Goal: Task Accomplishment & Management: Manage account settings

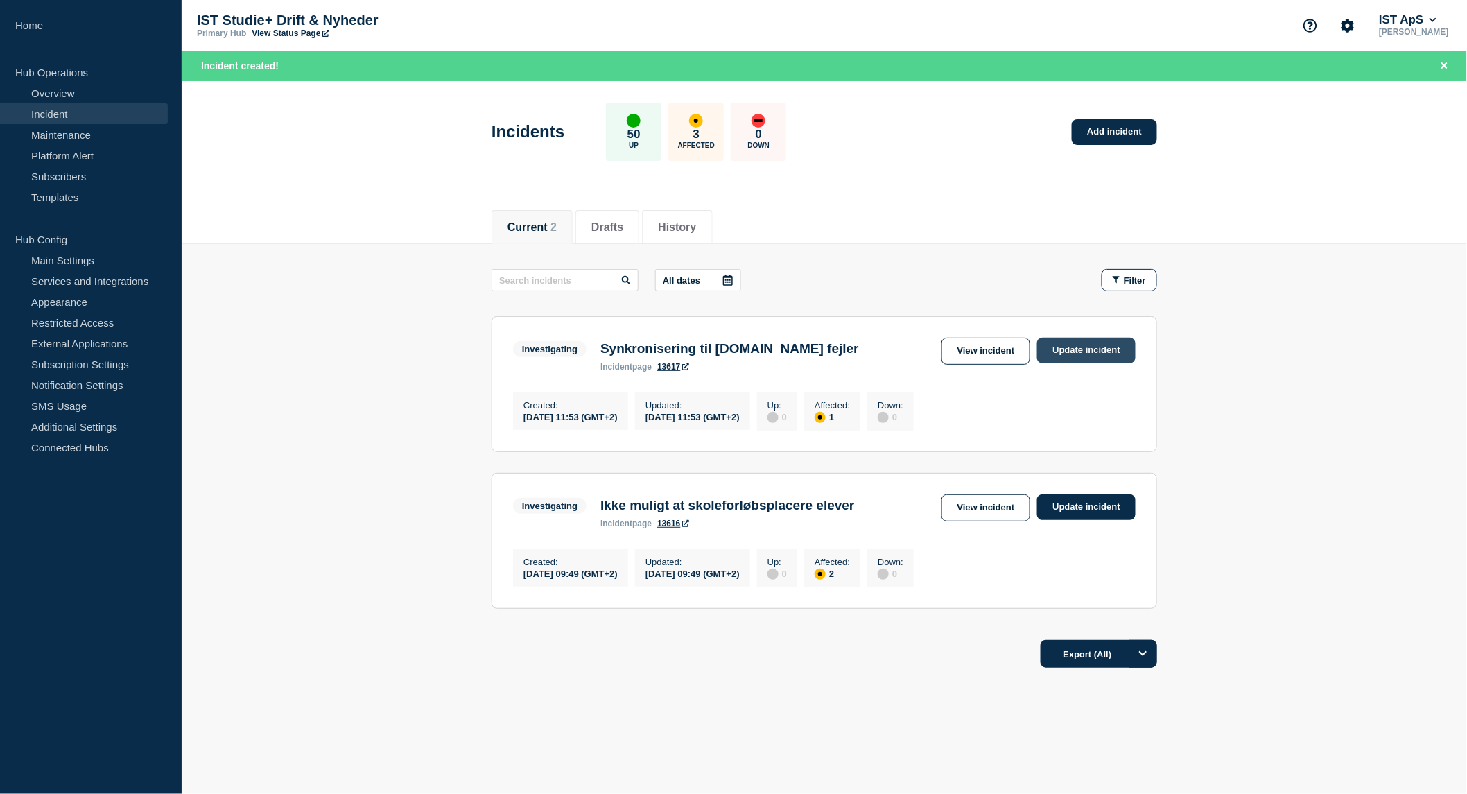
click at [1090, 349] on link "Update incident" at bounding box center [1086, 351] width 98 height 26
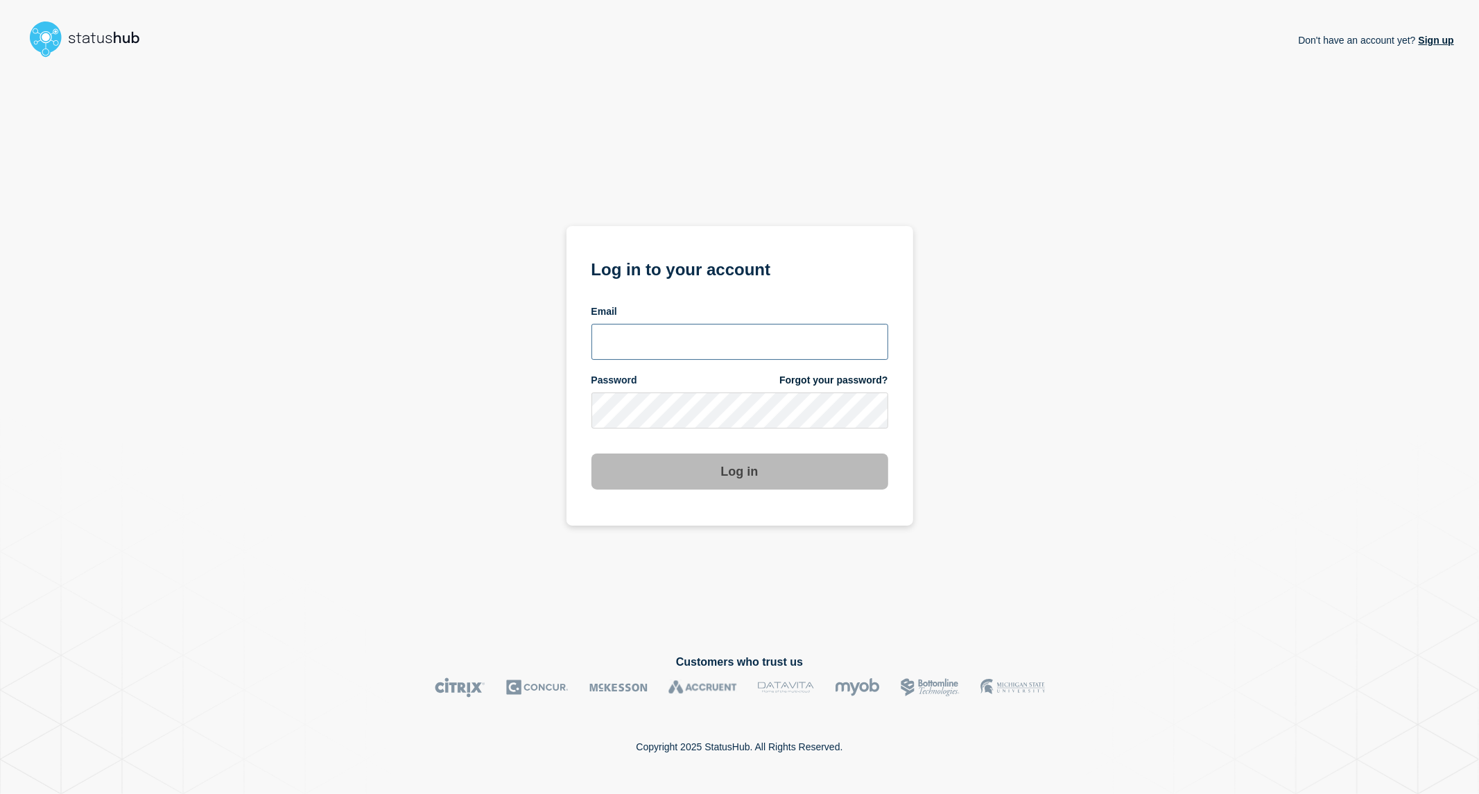
click at [695, 340] on input "email input" at bounding box center [739, 342] width 297 height 36
type input "[PERSON_NAME][EMAIL_ADDRESS][PERSON_NAME][DOMAIN_NAME]"
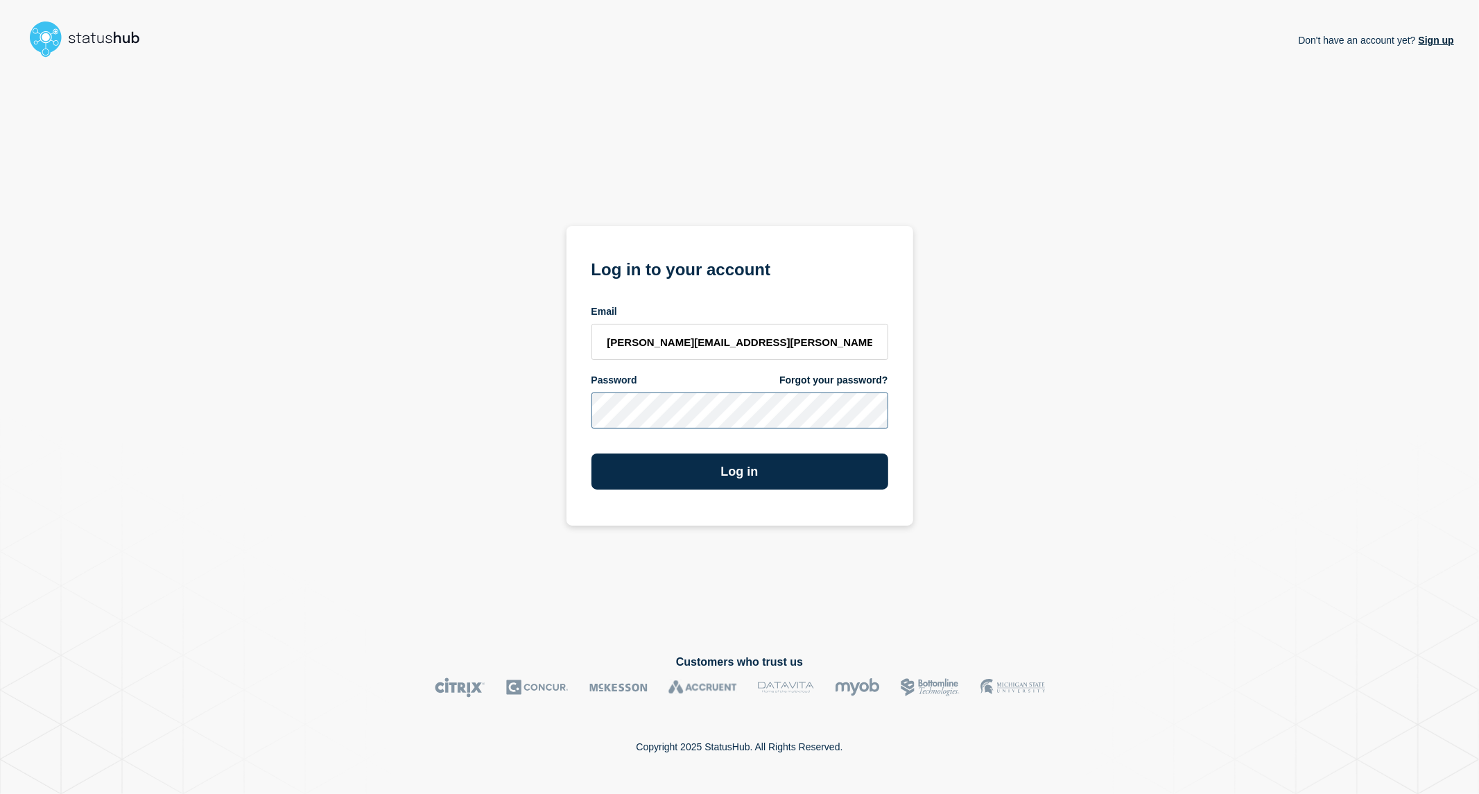
click at [591, 453] on button "Log in" at bounding box center [739, 471] width 297 height 36
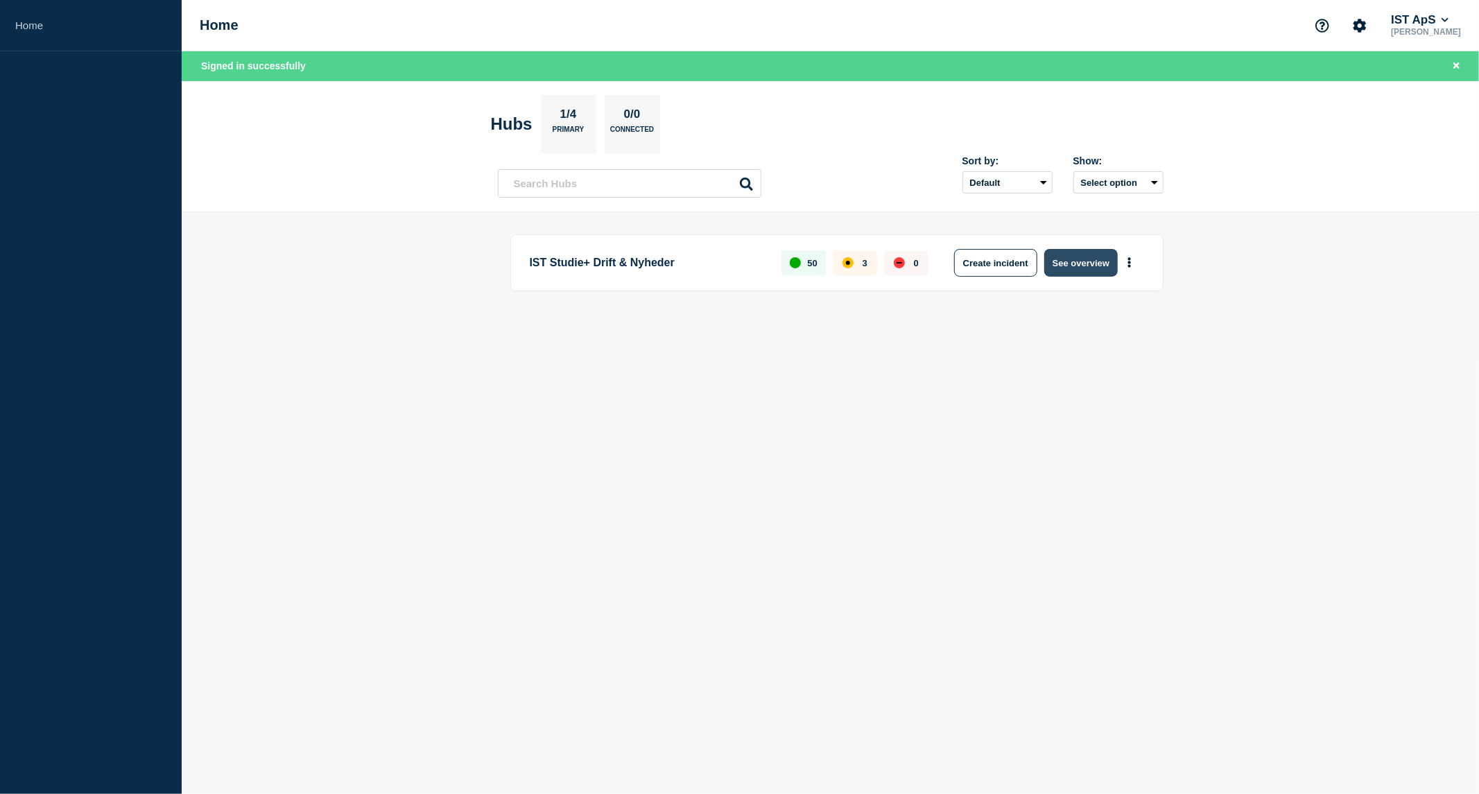
click at [1078, 266] on button "See overview" at bounding box center [1080, 263] width 73 height 28
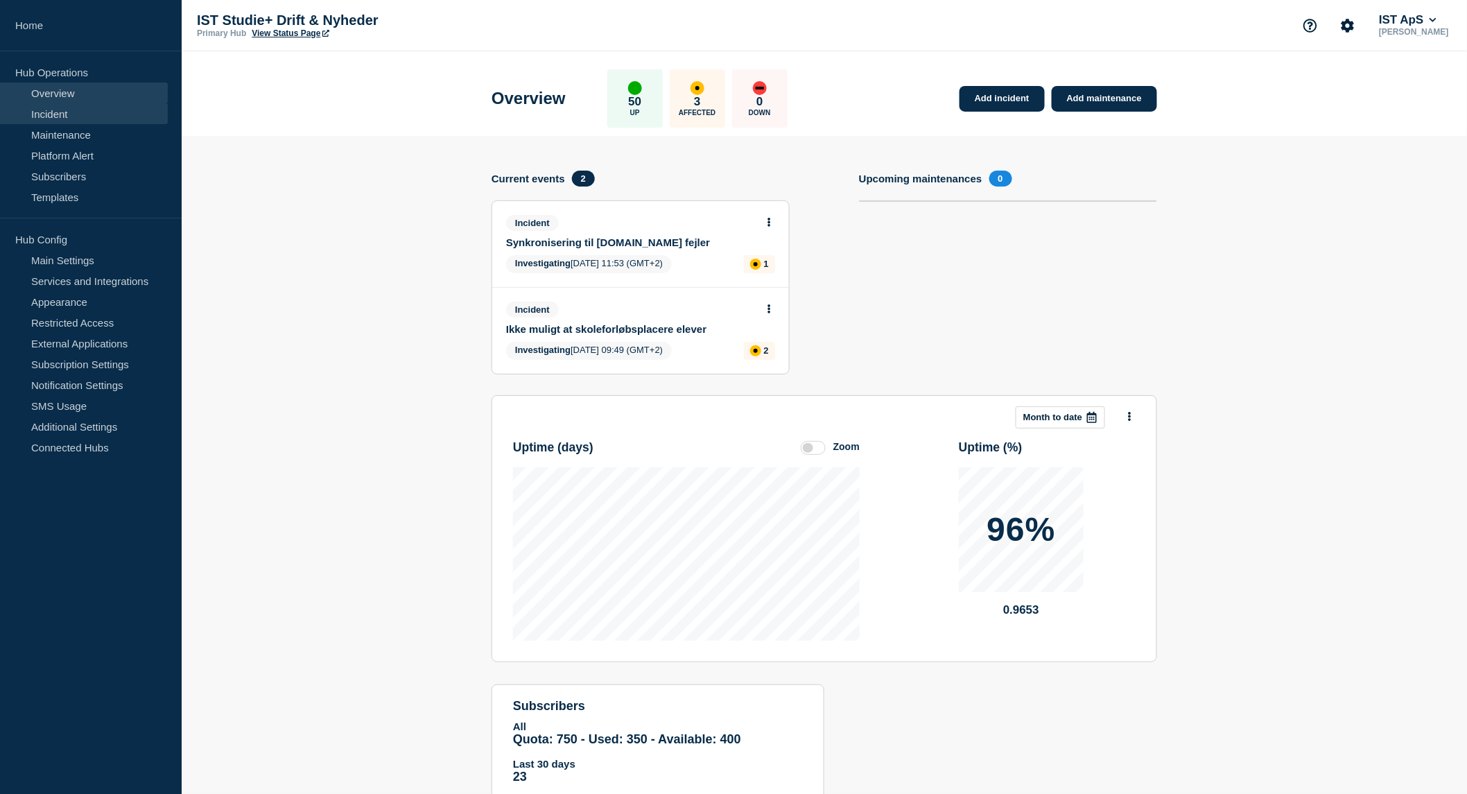
click at [78, 115] on link "Incident" at bounding box center [84, 113] width 168 height 21
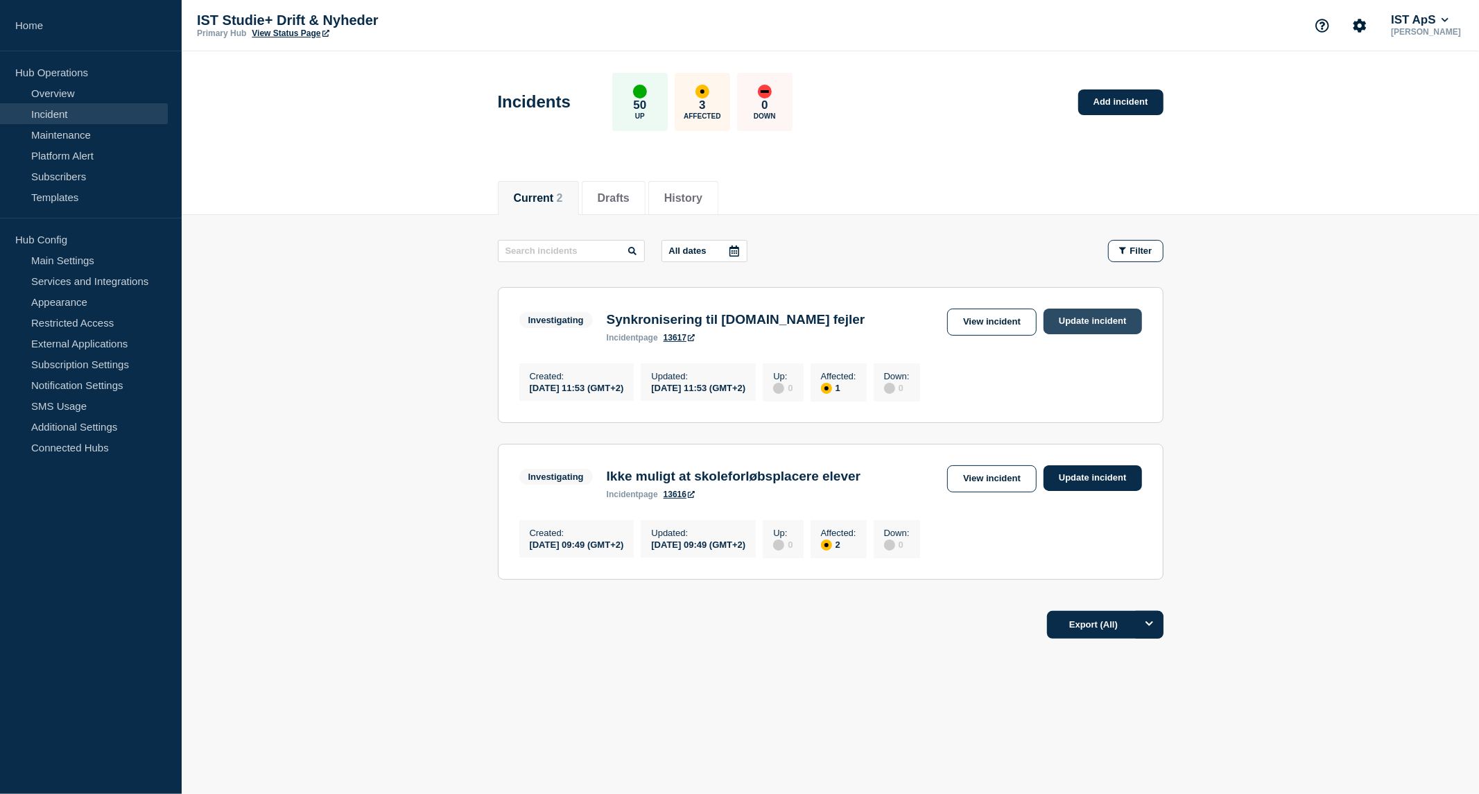
click at [1104, 317] on link "Update incident" at bounding box center [1092, 321] width 98 height 26
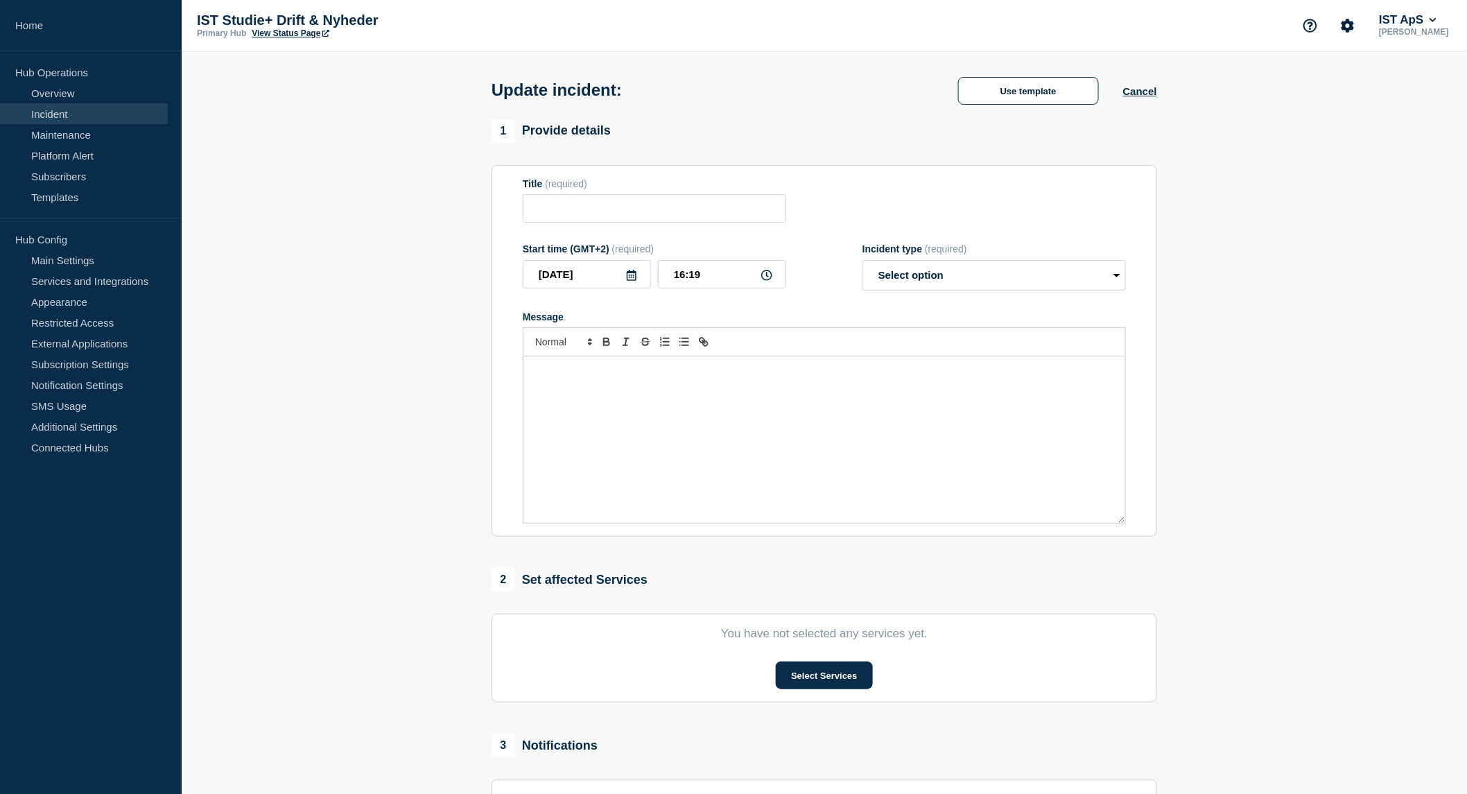
type input "Synkronisering til Voksenuddannelse.dk fejler"
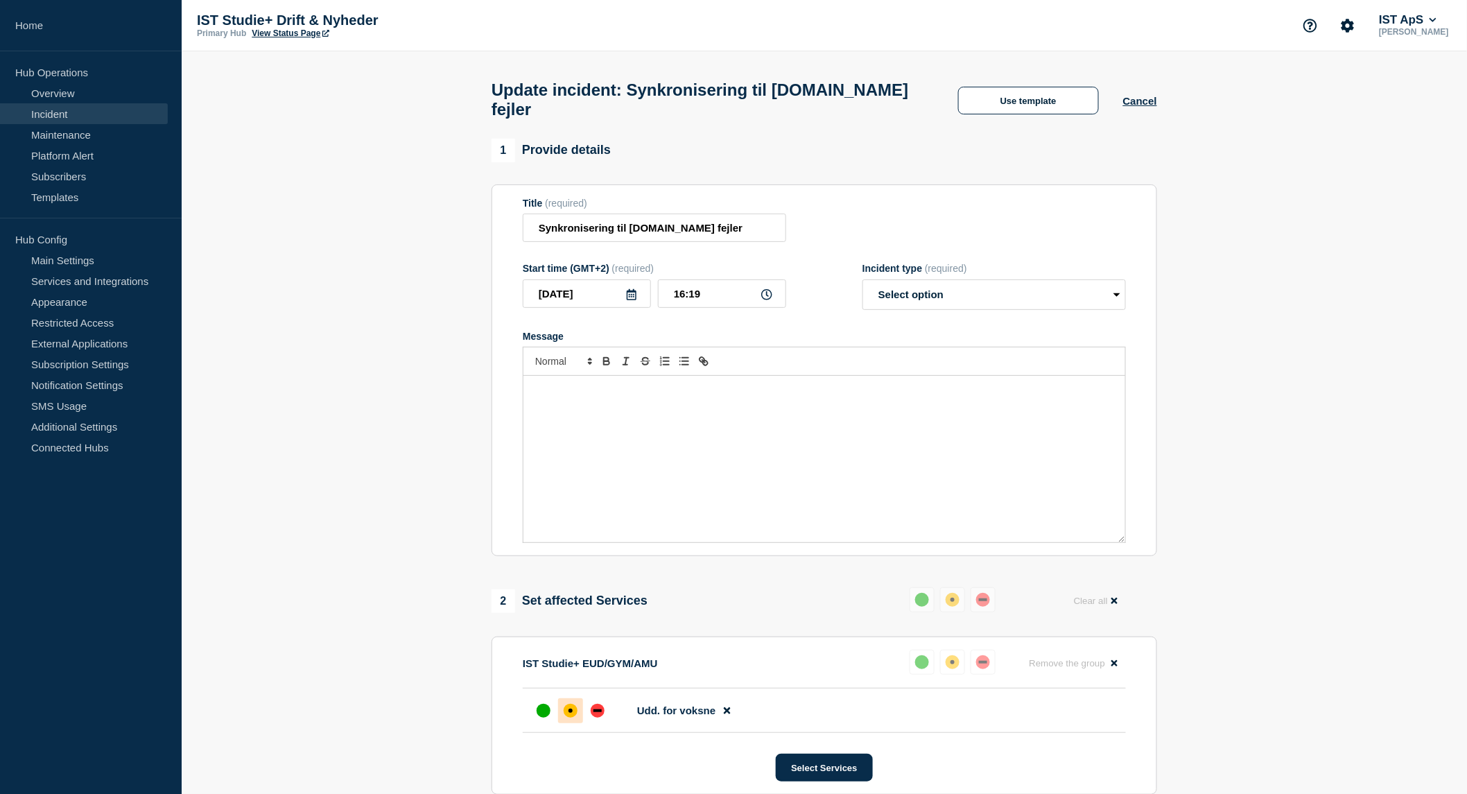
click at [764, 412] on div "Message" at bounding box center [824, 459] width 602 height 166
click at [990, 308] on select "Select option Investigating Identified Monitoring Resolved" at bounding box center [993, 294] width 263 height 31
select select "identified"
click at [862, 287] on select "Select option Investigating Identified Monitoring Resolved" at bounding box center [993, 294] width 263 height 31
click at [593, 412] on div "Message" at bounding box center [824, 459] width 602 height 166
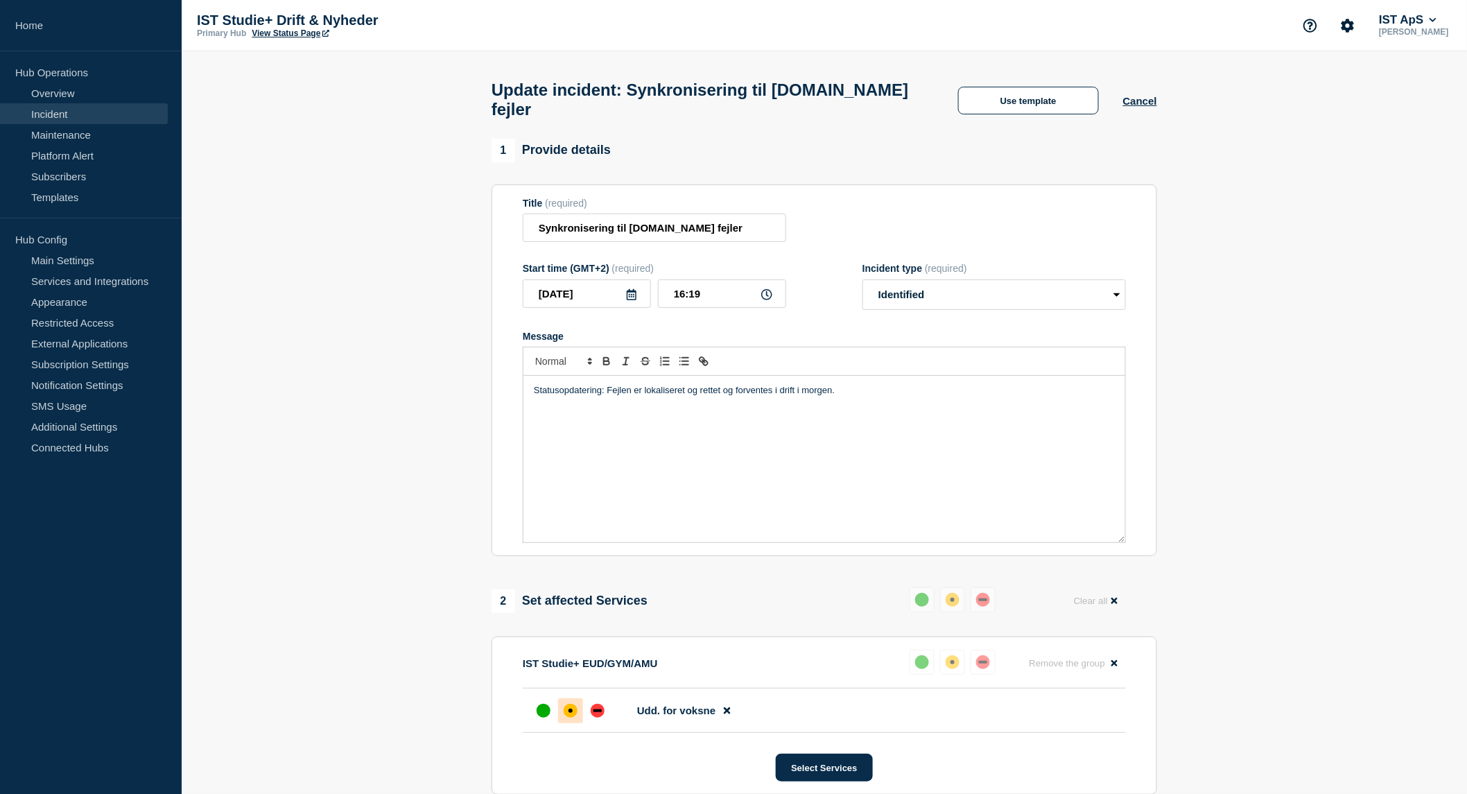
drag, startPoint x: 871, startPoint y: 395, endPoint x: 478, endPoint y: 392, distance: 392.4
click at [478, 392] on section "1 Provide details Title (required) Synkronisering til Voksenuddannelse.dk fejle…" at bounding box center [824, 628] width 1285 height 979
copy p "Statusopdatering: Fejlen er lokaliseret og rettet og forventes i drift i morgen."
click at [797, 772] on button "Select Services" at bounding box center [824, 768] width 96 height 28
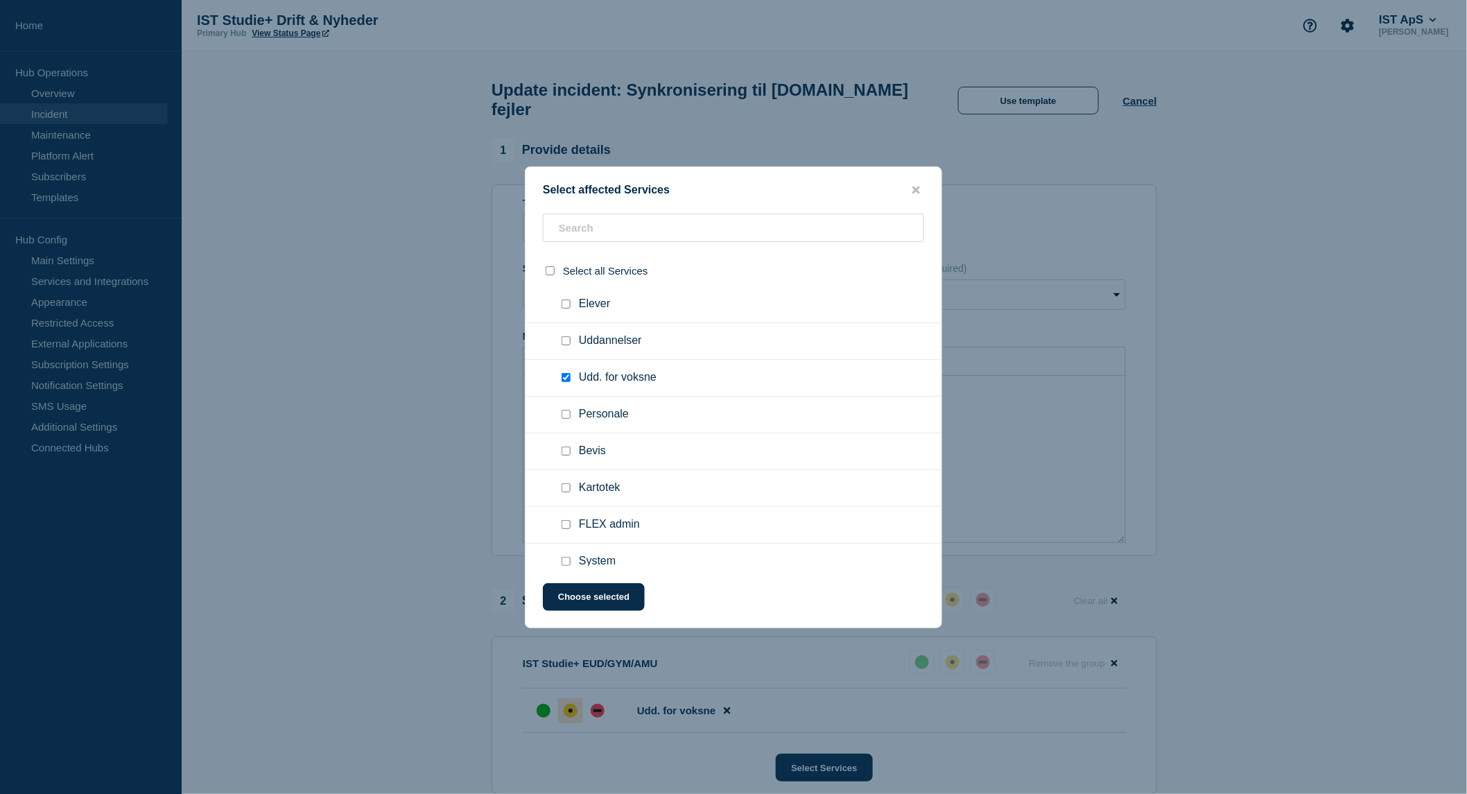
scroll to position [414, 0]
click at [919, 186] on icon "close button" at bounding box center [916, 190] width 8 height 8
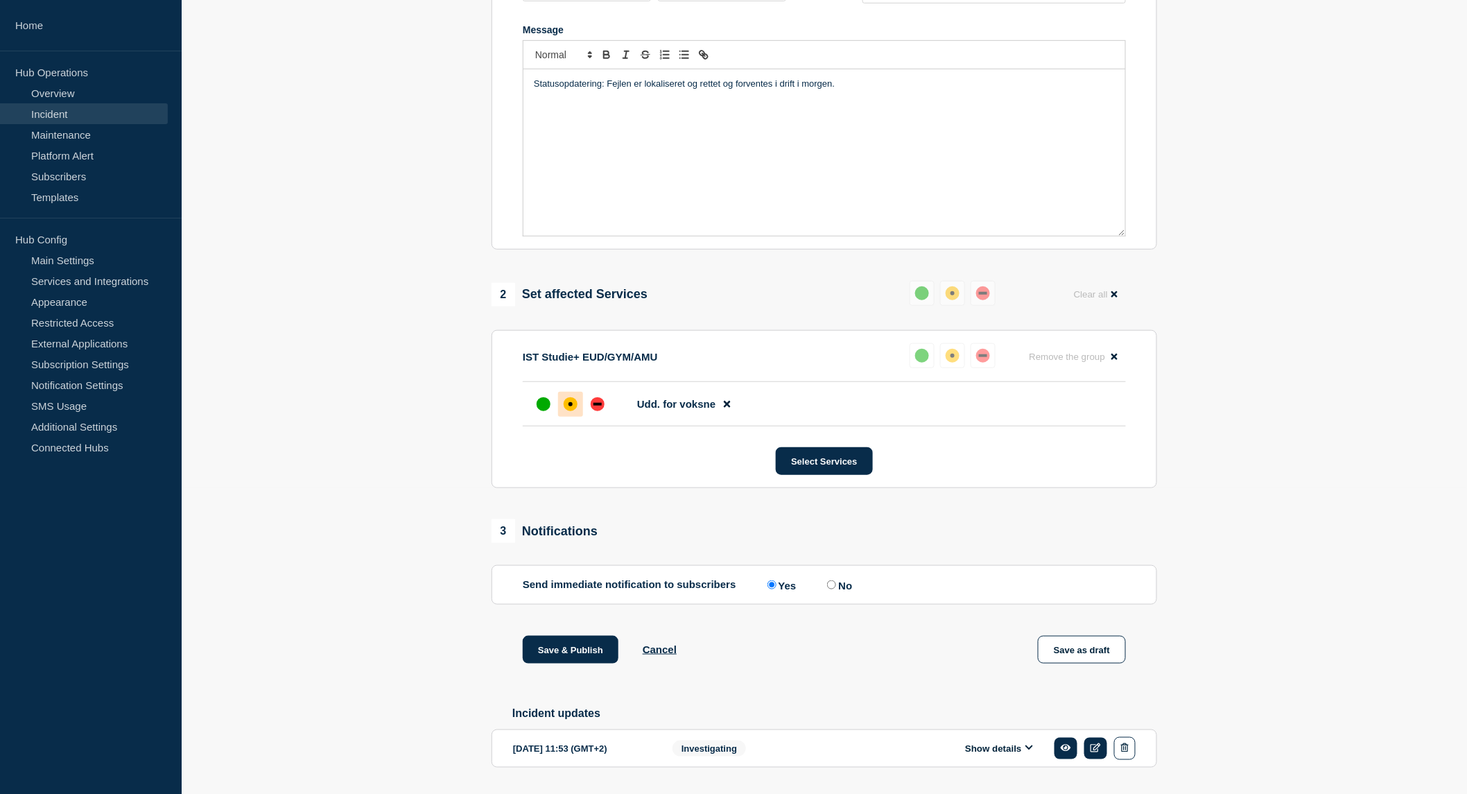
scroll to position [308, 0]
click at [591, 662] on button "Save & Publish" at bounding box center [571, 648] width 96 height 28
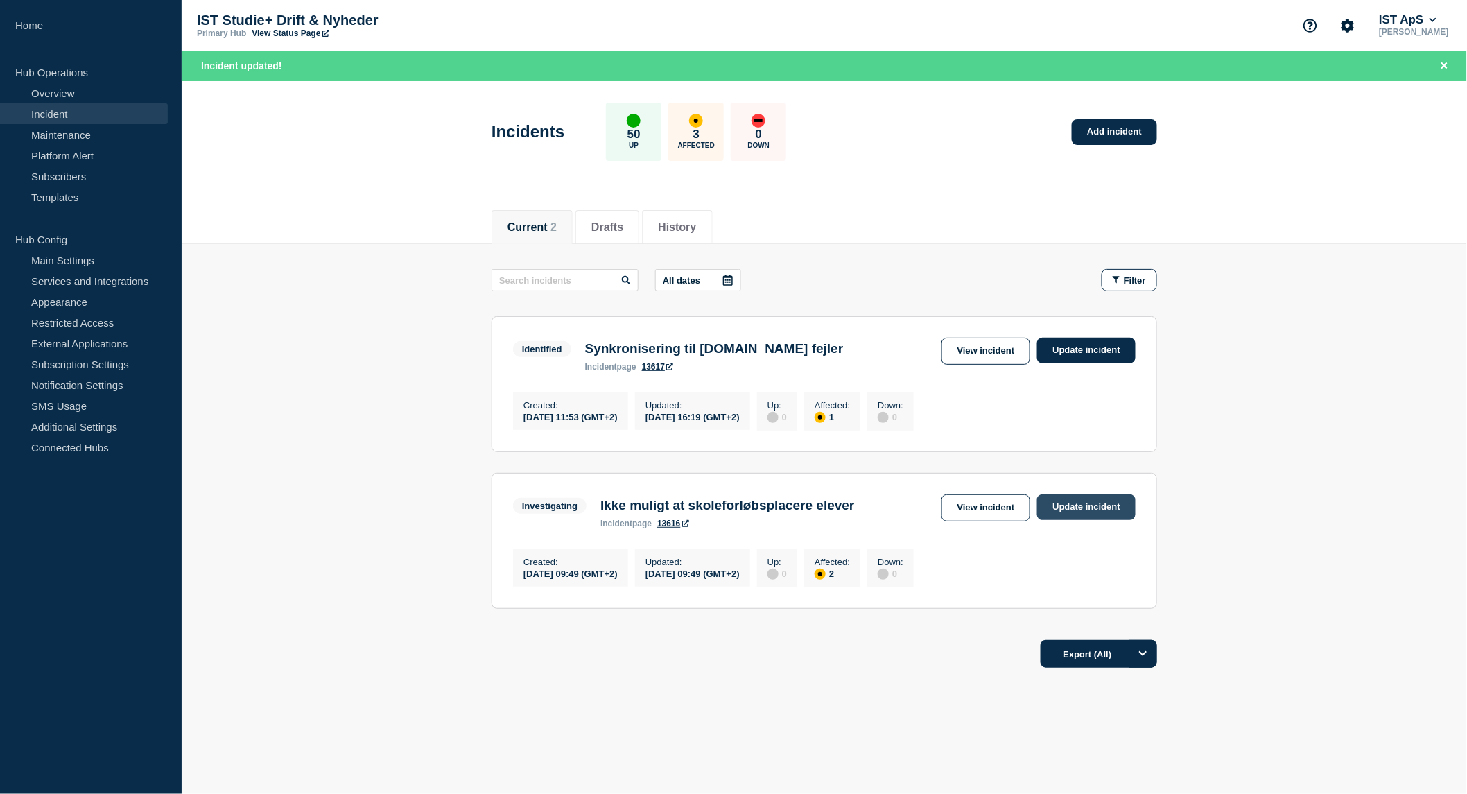
click at [1082, 514] on link "Update incident" at bounding box center [1086, 507] width 98 height 26
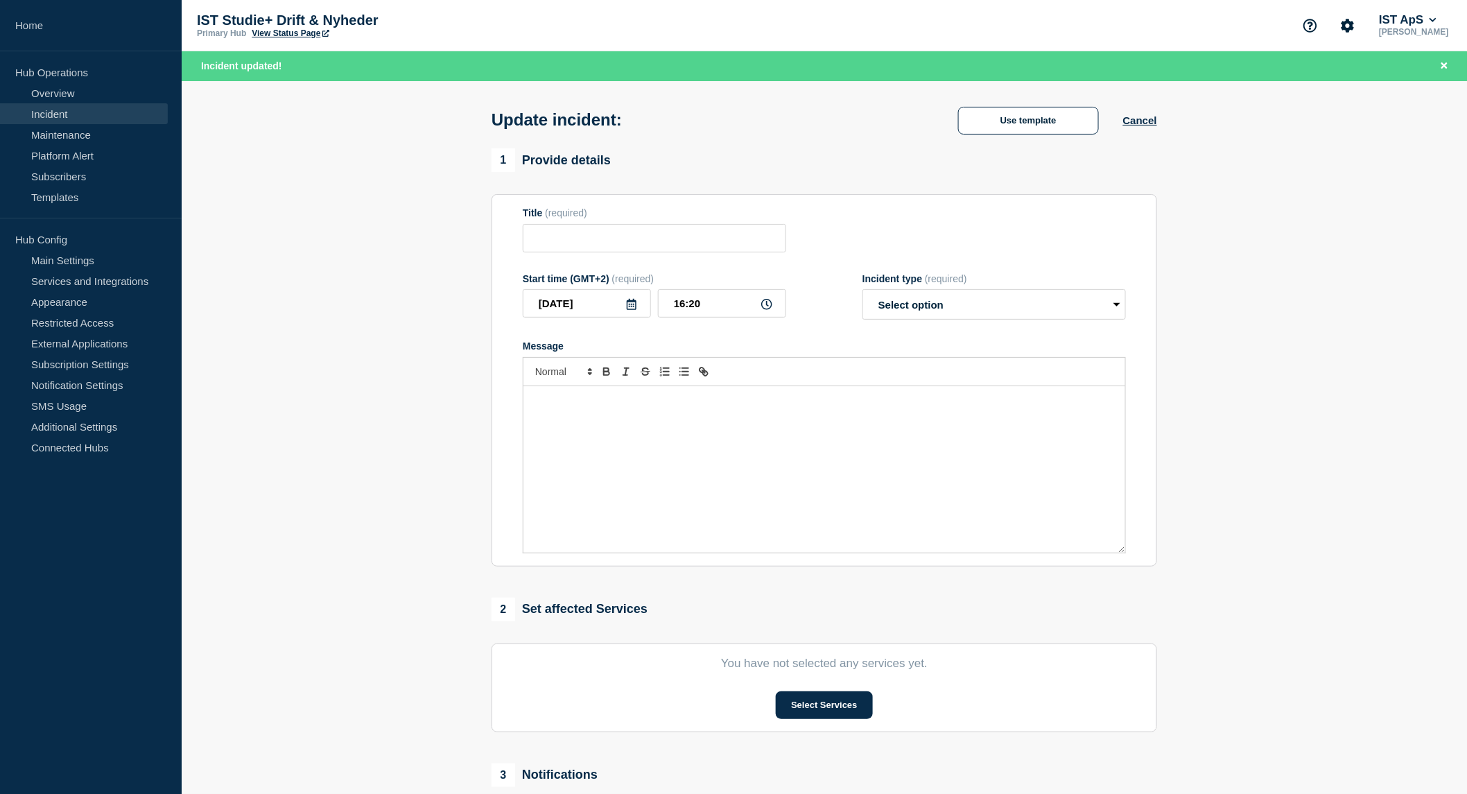
type input "Ikke muligt at skoleforløbsplacere elever"
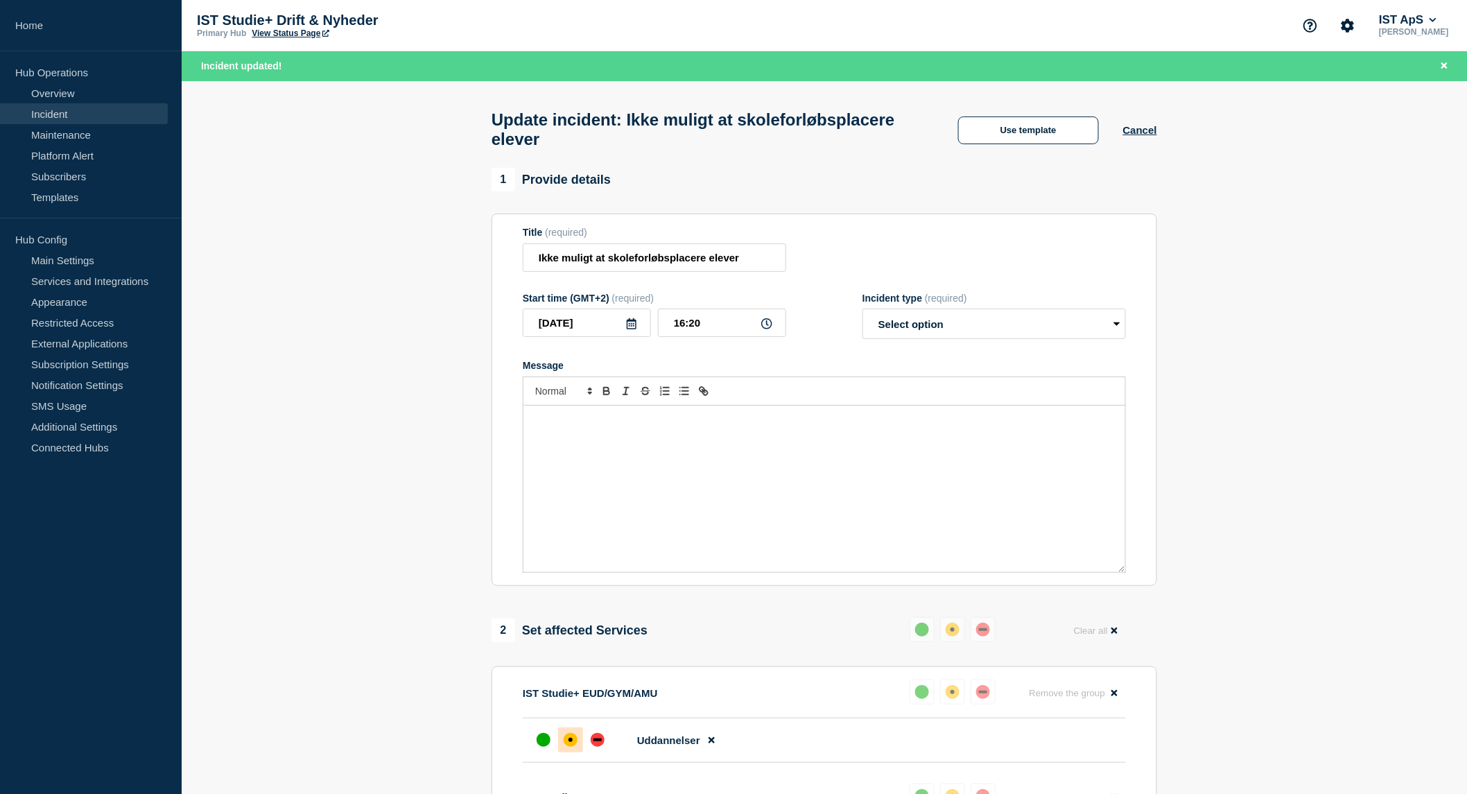
click at [803, 472] on div "Message" at bounding box center [824, 489] width 602 height 166
click at [952, 328] on select "Select option Investigating Identified Monitoring Resolved" at bounding box center [993, 323] width 263 height 31
select select "identified"
click at [862, 317] on select "Select option Investigating Identified Monitoring Resolved" at bounding box center [993, 323] width 263 height 31
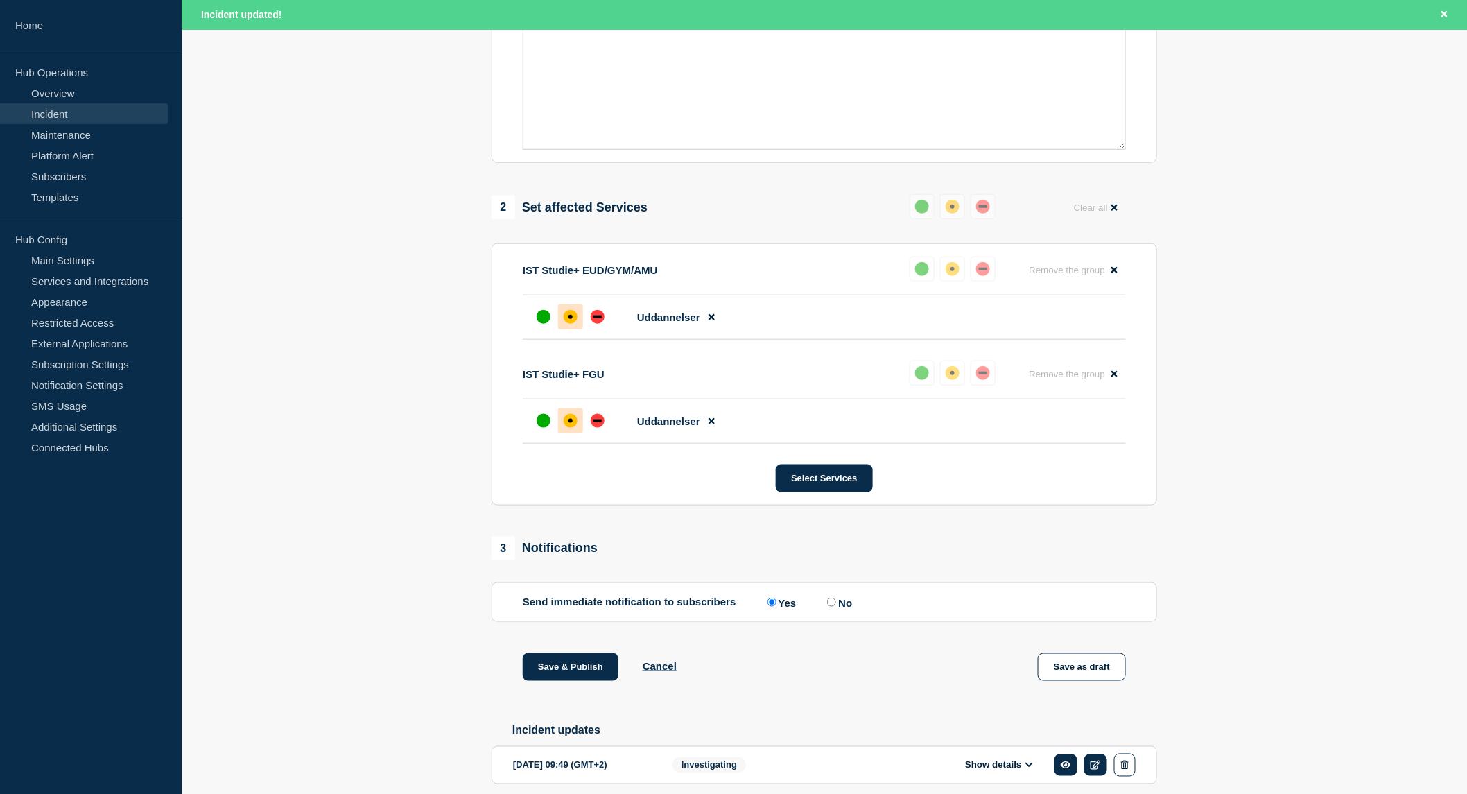
scroll to position [428, 0]
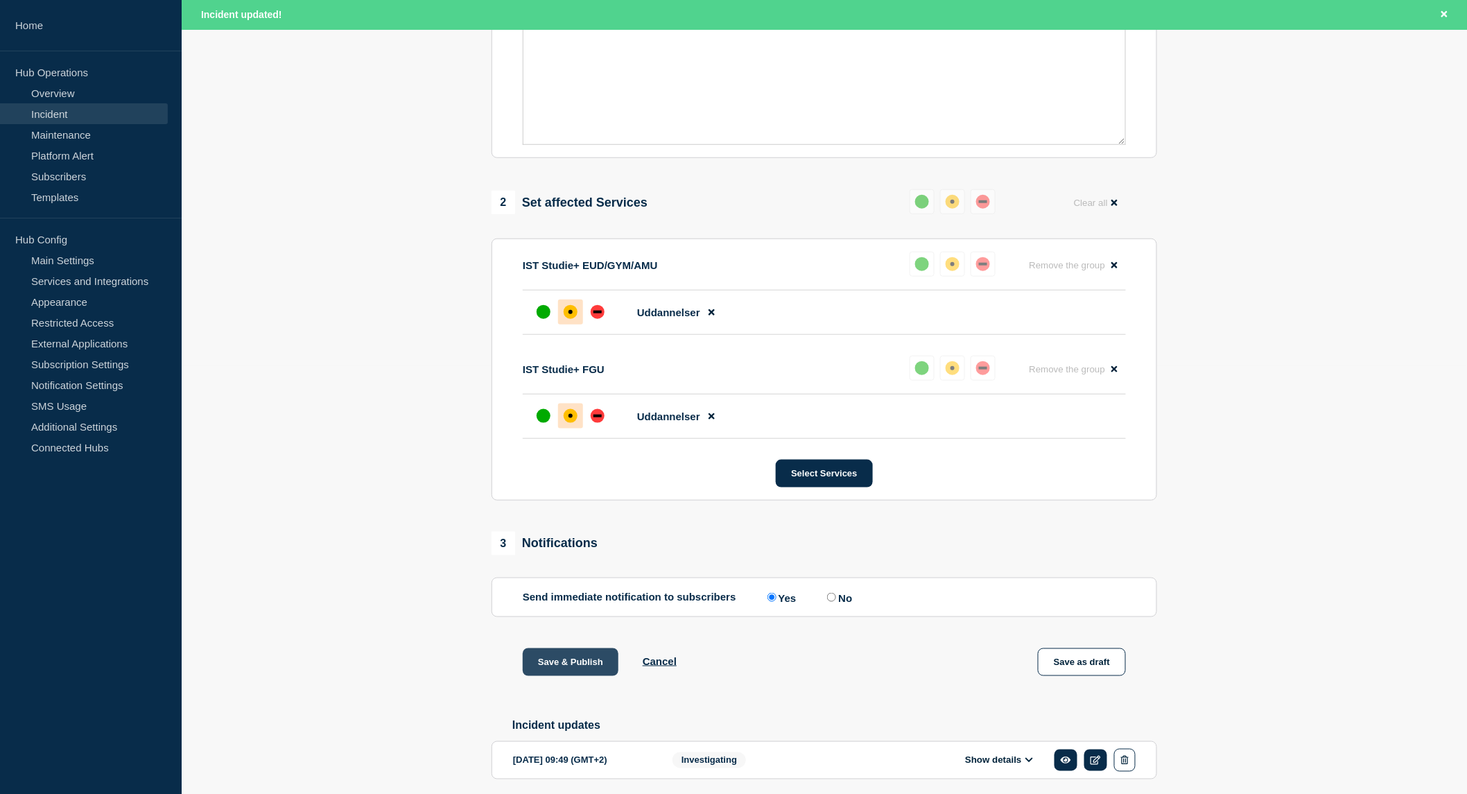
click at [539, 676] on button "Save & Publish" at bounding box center [571, 662] width 96 height 28
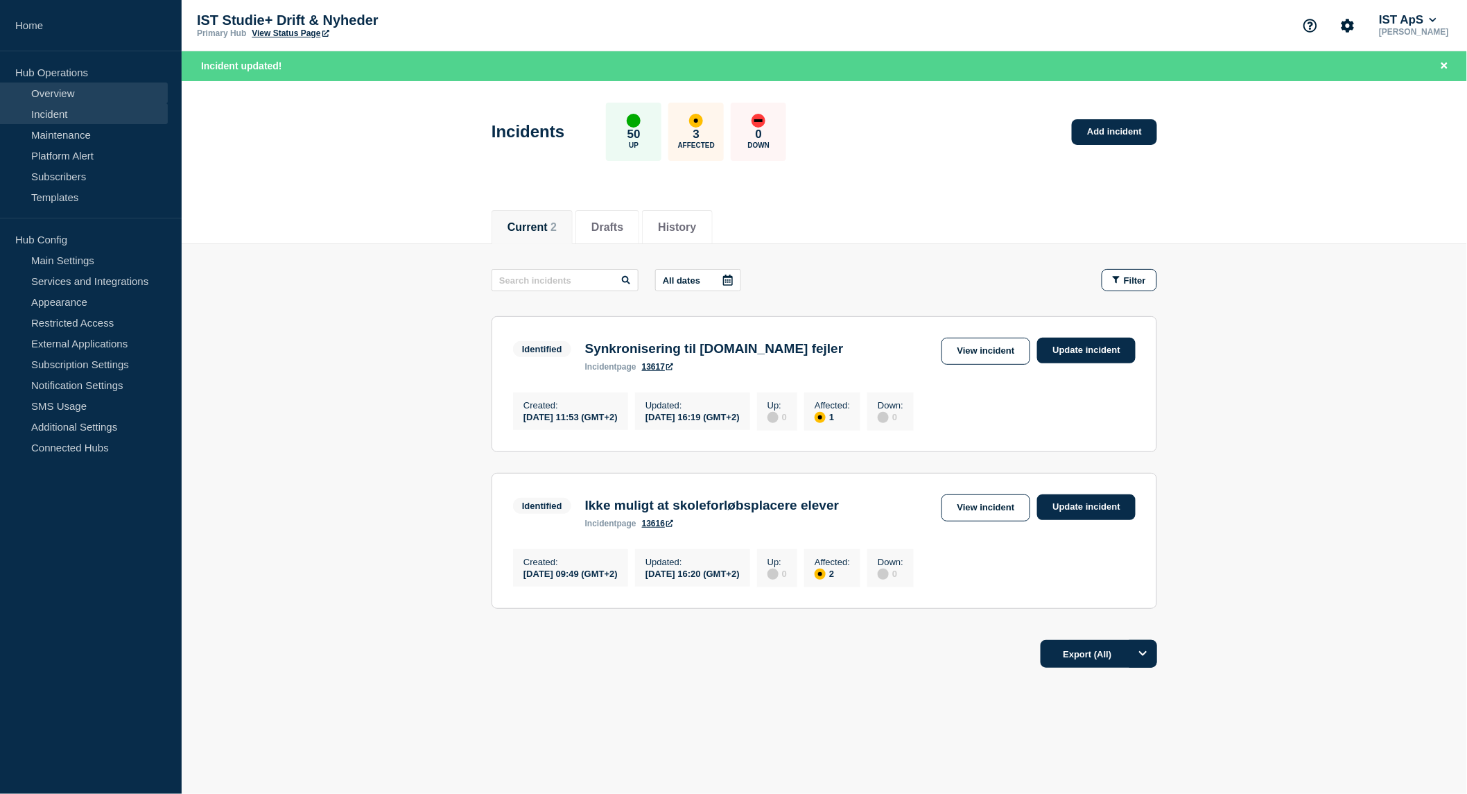
click at [75, 92] on link "Overview" at bounding box center [84, 92] width 168 height 21
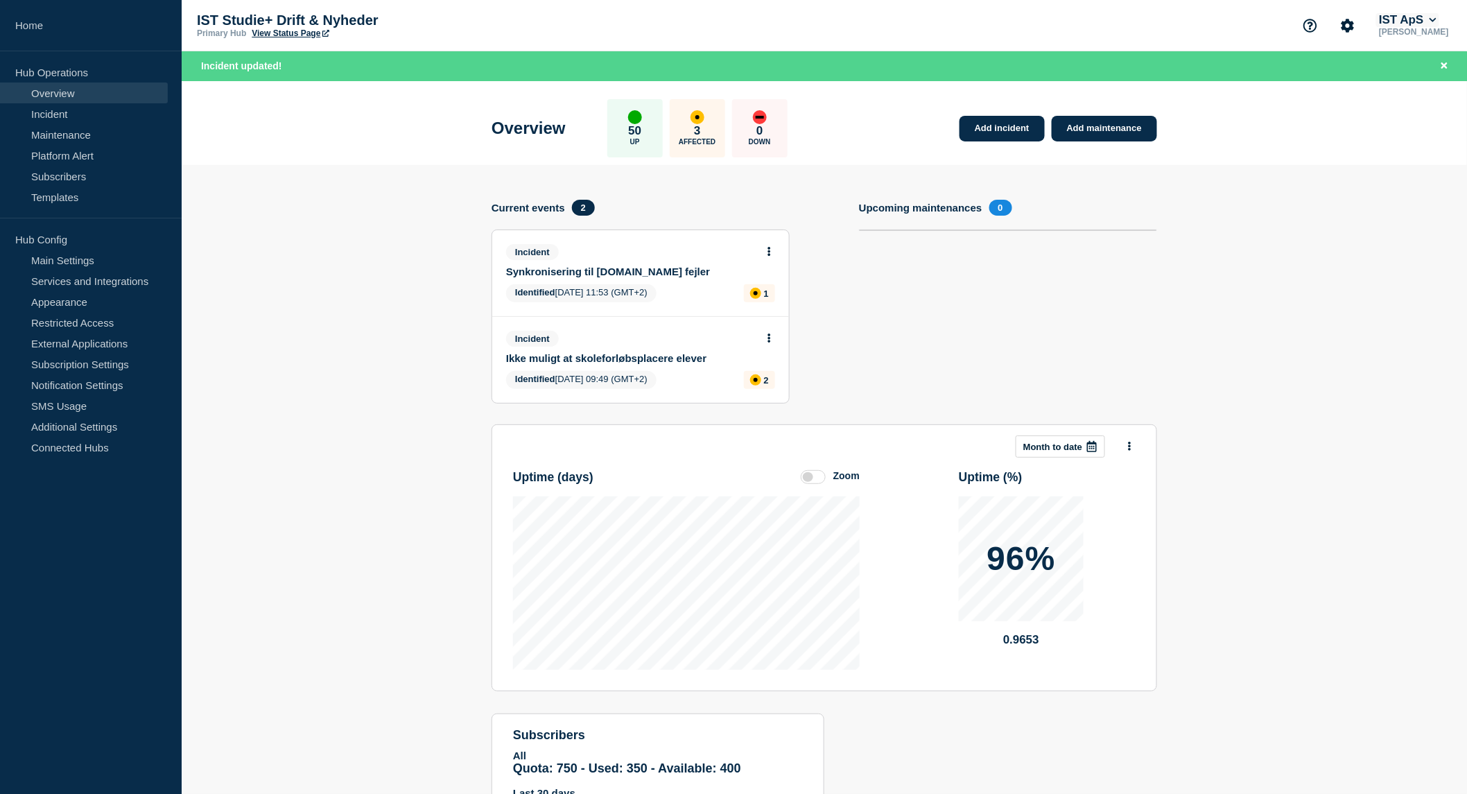
click at [1436, 24] on button "IST ApS" at bounding box center [1407, 20] width 63 height 14
click at [1418, 186] on button "Log out" at bounding box center [1407, 183] width 35 height 12
